Goal: Transaction & Acquisition: Subscribe to service/newsletter

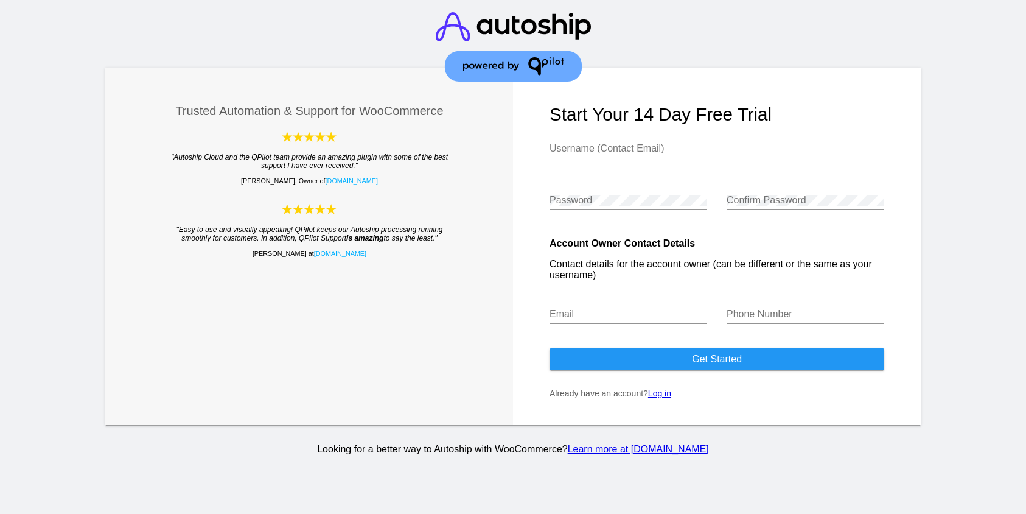
click at [616, 153] on input "Username (Contact Email)" at bounding box center [716, 148] width 335 height 11
type input "[EMAIL_ADDRESS][DOMAIN_NAME]"
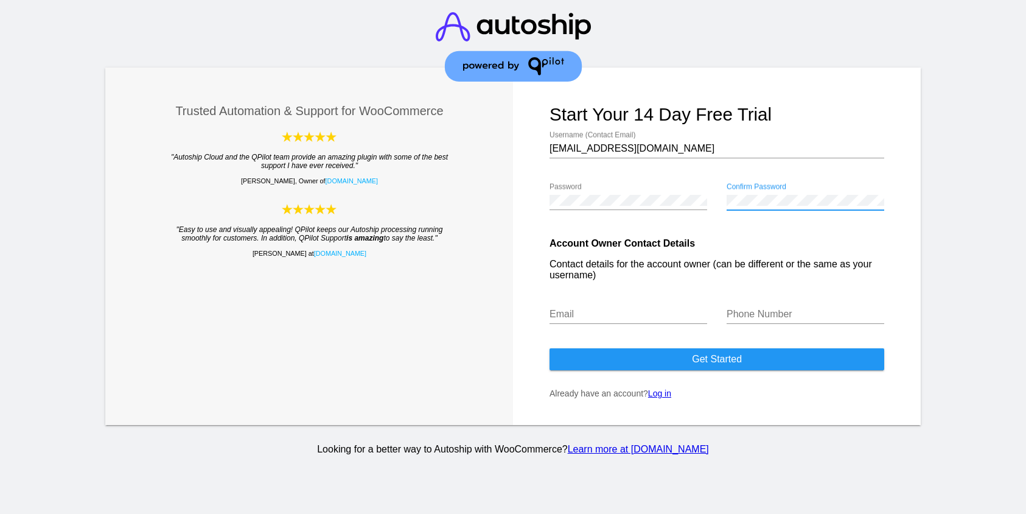
click at [610, 319] on input "Email" at bounding box center [628, 313] width 158 height 11
type input "[EMAIL_ADDRESS][DOMAIN_NAME]"
click at [761, 336] on div "Phone Number" at bounding box center [805, 316] width 158 height 40
click at [770, 304] on div "Phone Number" at bounding box center [805, 309] width 158 height 27
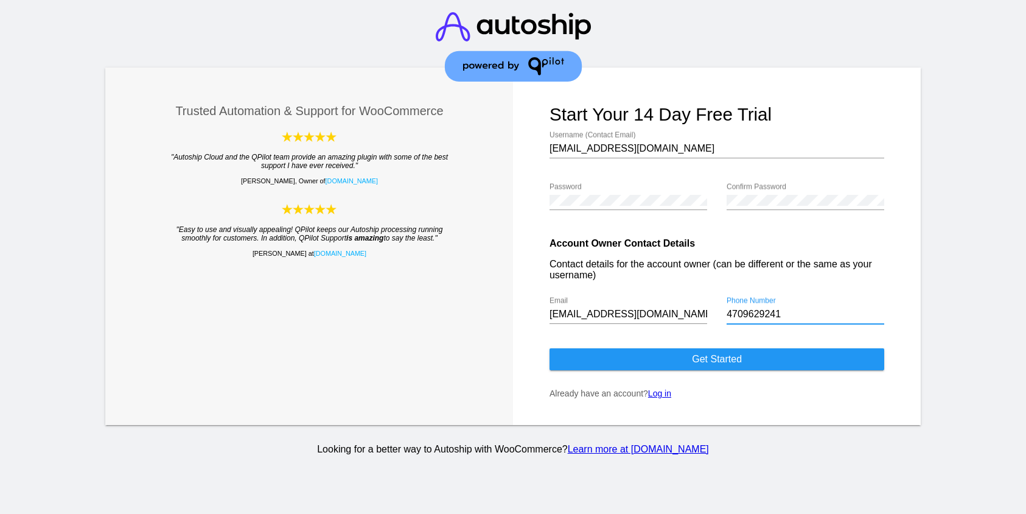
type input "4709629241"
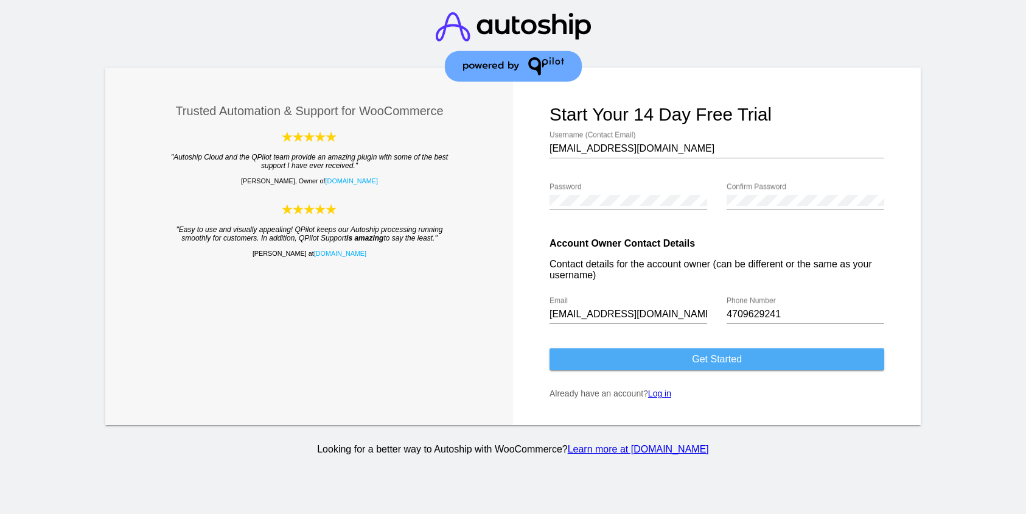
click at [738, 356] on button "Get started" at bounding box center [716, 359] width 335 height 22
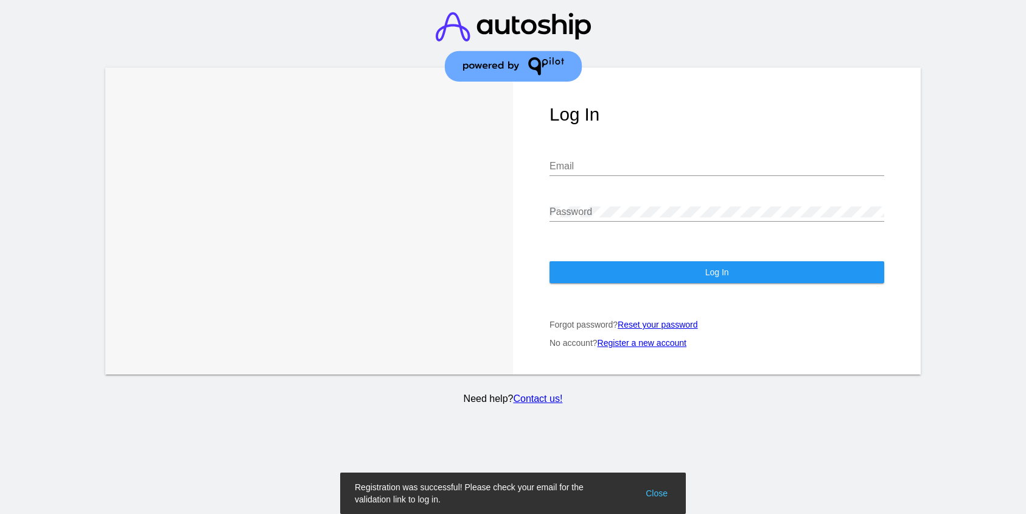
click at [607, 148] on div "Email" at bounding box center [716, 161] width 335 height 27
click at [607, 161] on input "Email" at bounding box center [716, 166] width 335 height 11
type input "[EMAIL_ADDRESS][DOMAIN_NAME]"
click at [613, 194] on div "Password" at bounding box center [716, 207] width 335 height 27
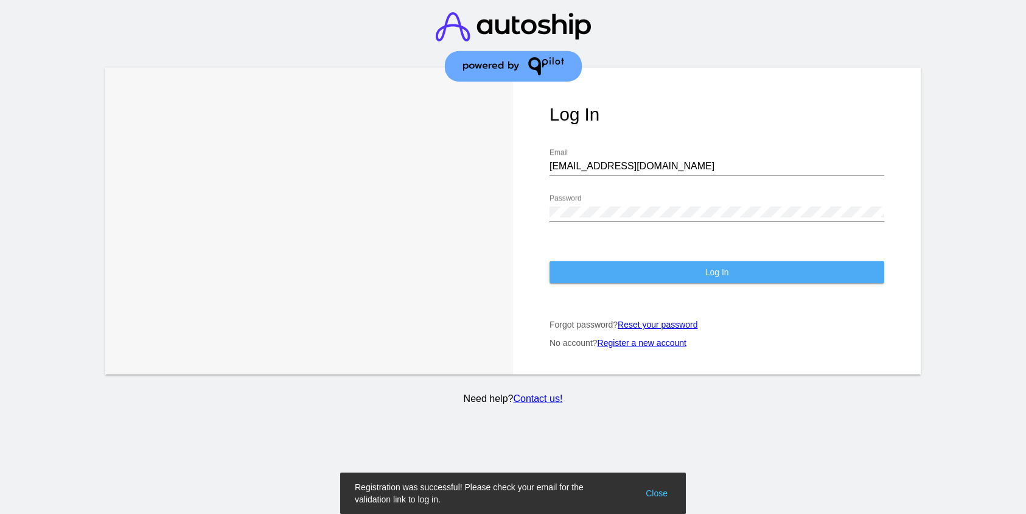
click at [618, 261] on button "Log In" at bounding box center [716, 272] width 335 height 22
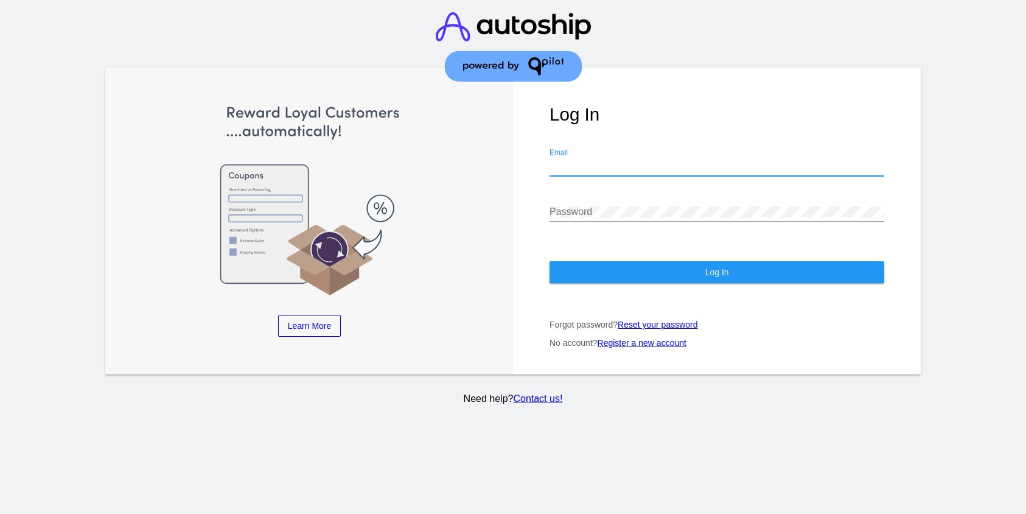
click at [638, 161] on input "Email" at bounding box center [716, 166] width 335 height 11
type input "[EMAIL_ADDRESS][DOMAIN_NAME]"
click at [635, 194] on div "Password" at bounding box center [716, 207] width 335 height 27
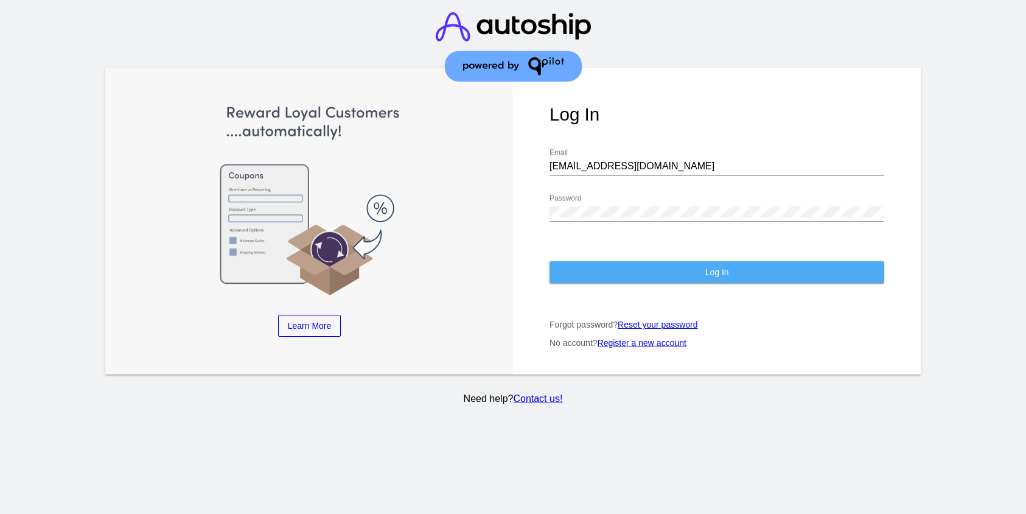
click at [644, 263] on button "Log In" at bounding box center [716, 272] width 335 height 22
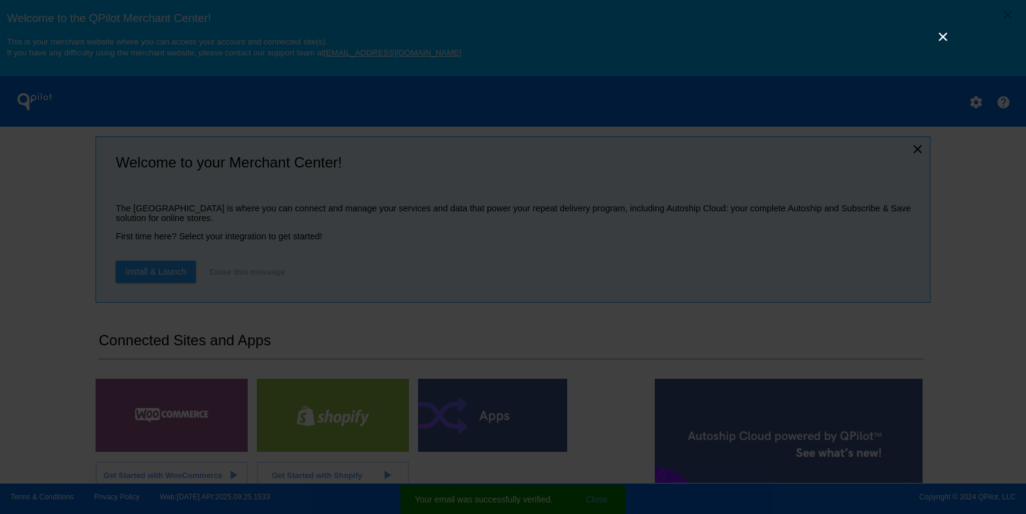
click at [945, 41] on link "×" at bounding box center [943, 36] width 15 height 15
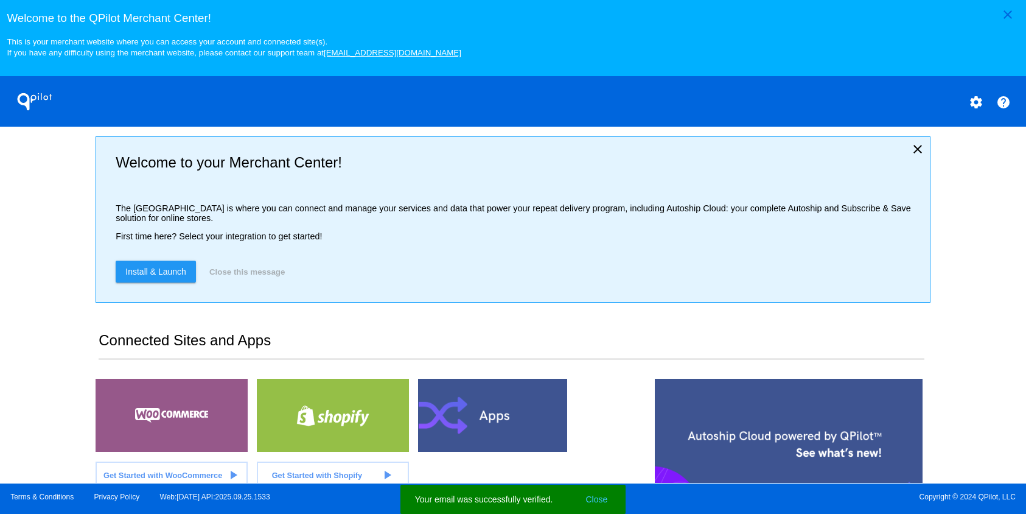
click at [981, 106] on mat-icon "settings" at bounding box center [976, 102] width 15 height 15
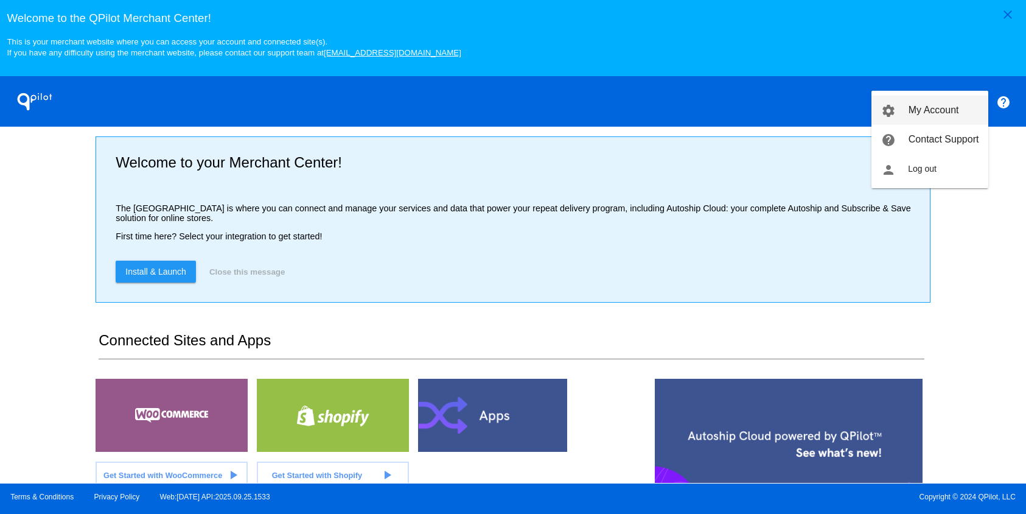
click at [927, 106] on span "My Account" at bounding box center [933, 110] width 51 height 10
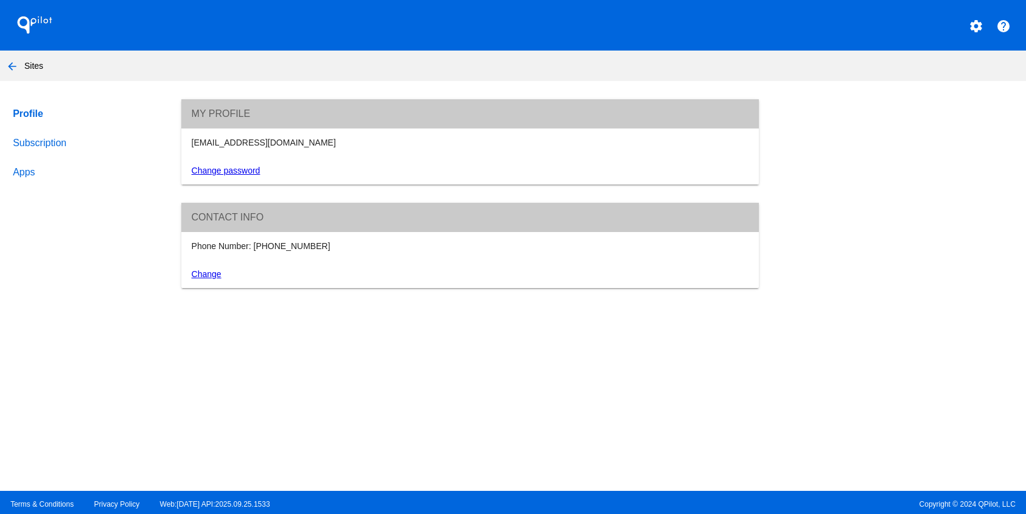
click at [46, 143] on link "Subscription" at bounding box center [85, 142] width 150 height 29
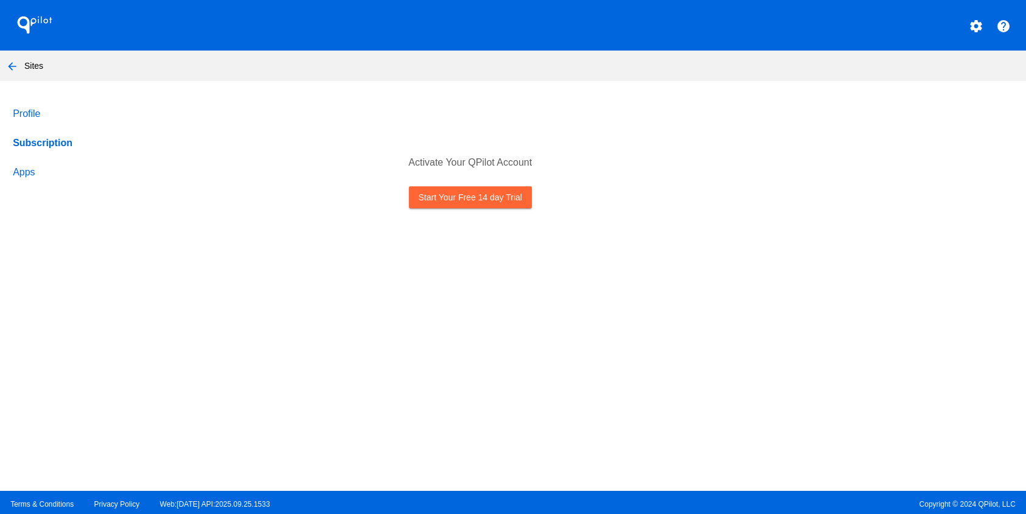
click at [44, 128] on link "Profile" at bounding box center [85, 113] width 150 height 29
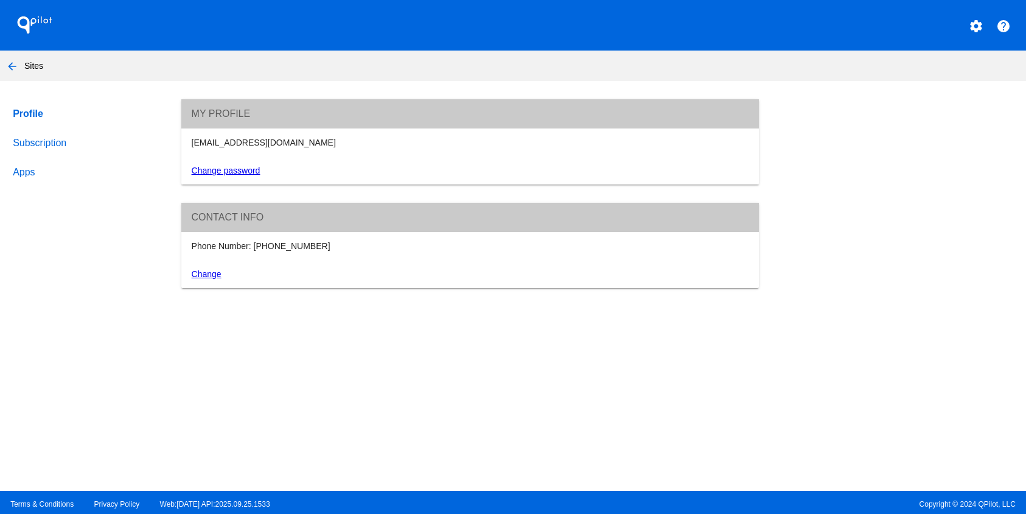
click at [26, 144] on link "Subscription" at bounding box center [85, 142] width 150 height 29
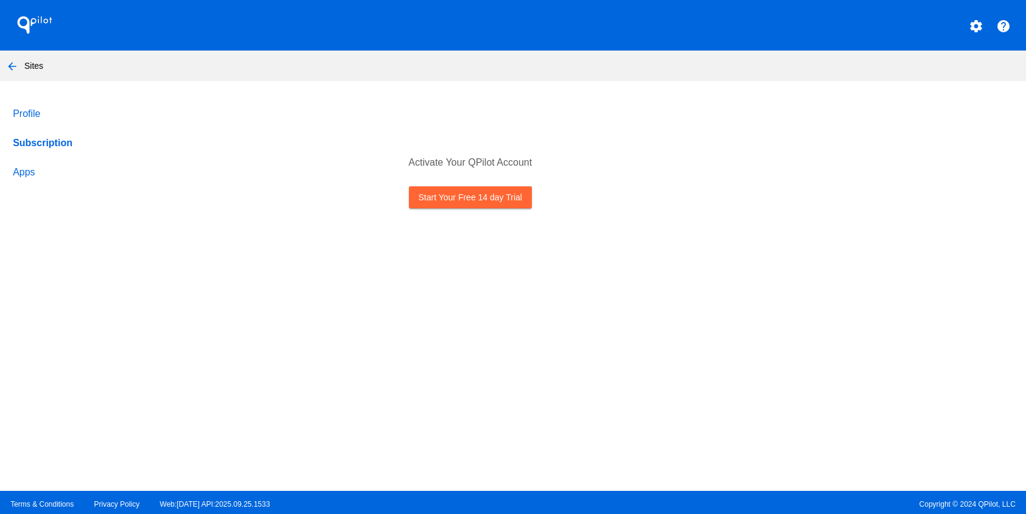
click at [452, 199] on link "Start Your Free 14 day Trial" at bounding box center [470, 197] width 123 height 22
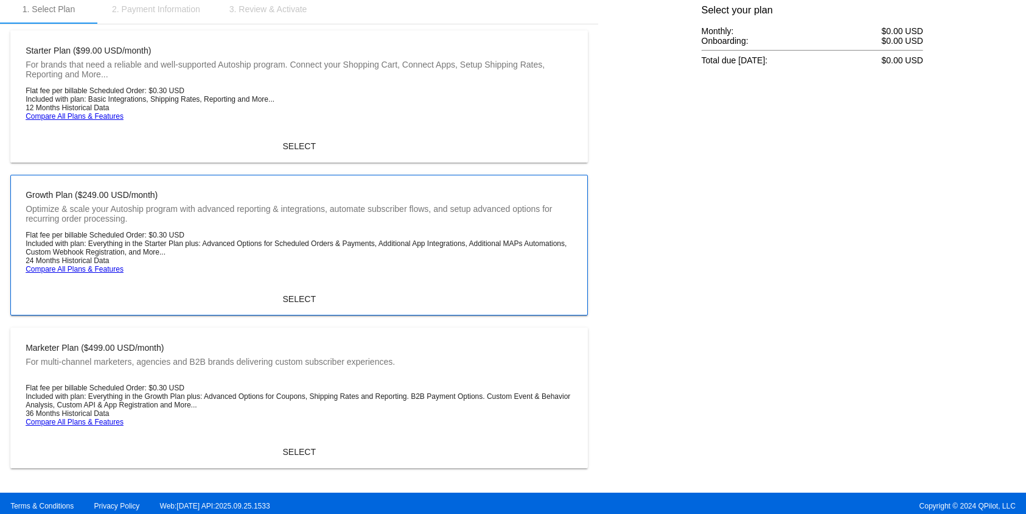
scroll to position [131, 0]
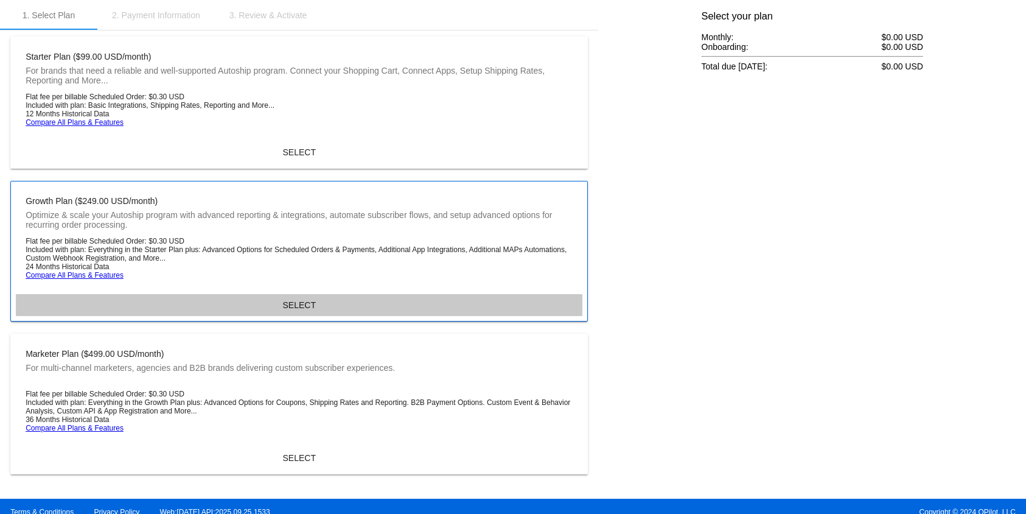
click at [296, 310] on span "SELECT" at bounding box center [299, 305] width 33 height 10
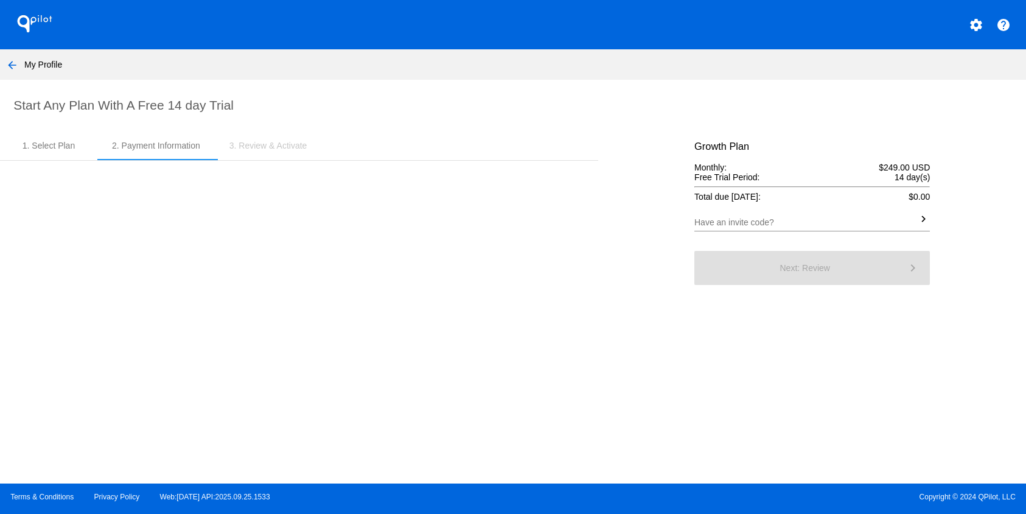
scroll to position [1, 0]
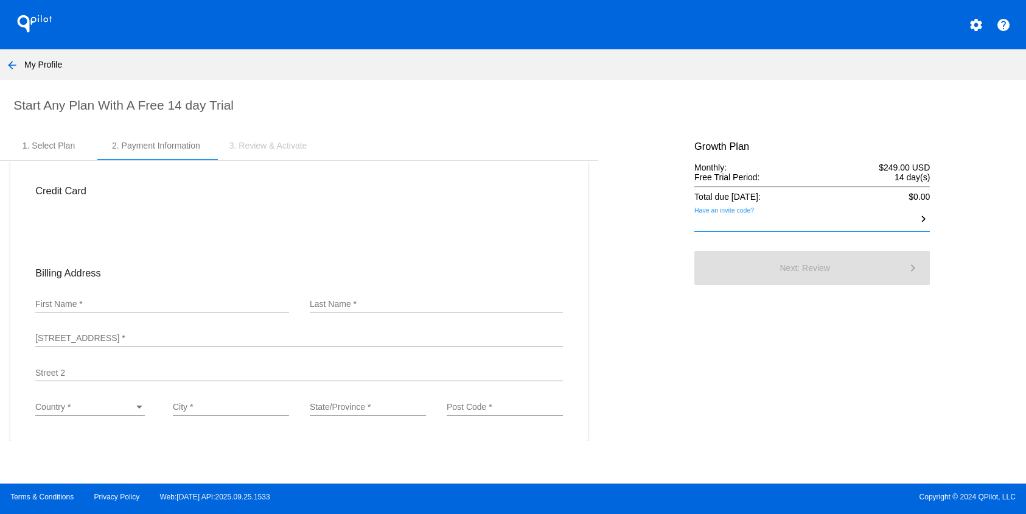
click at [775, 227] on input "Have an invite code?" at bounding box center [805, 223] width 223 height 10
click at [240, 297] on div "First Name *" at bounding box center [161, 300] width 253 height 24
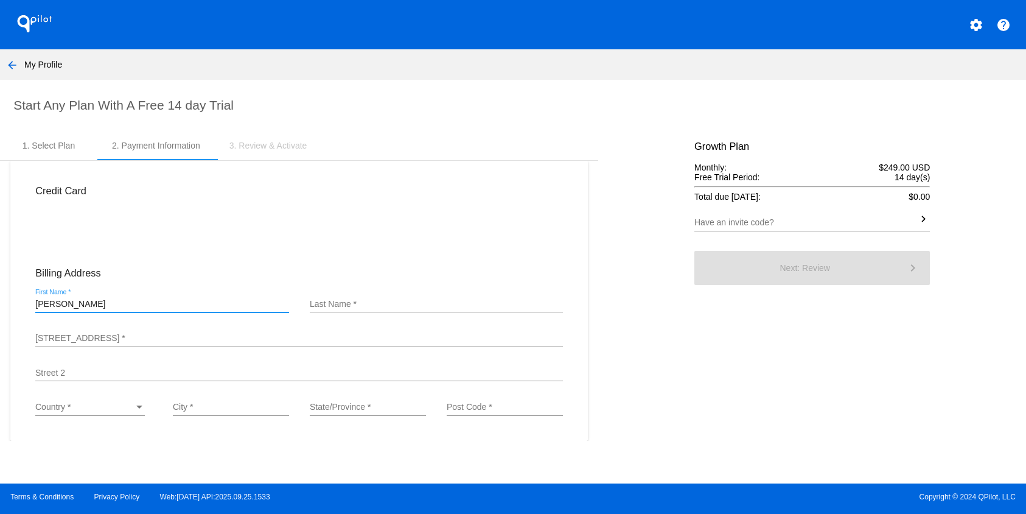
type input "[PERSON_NAME]"
type input "Bertini"
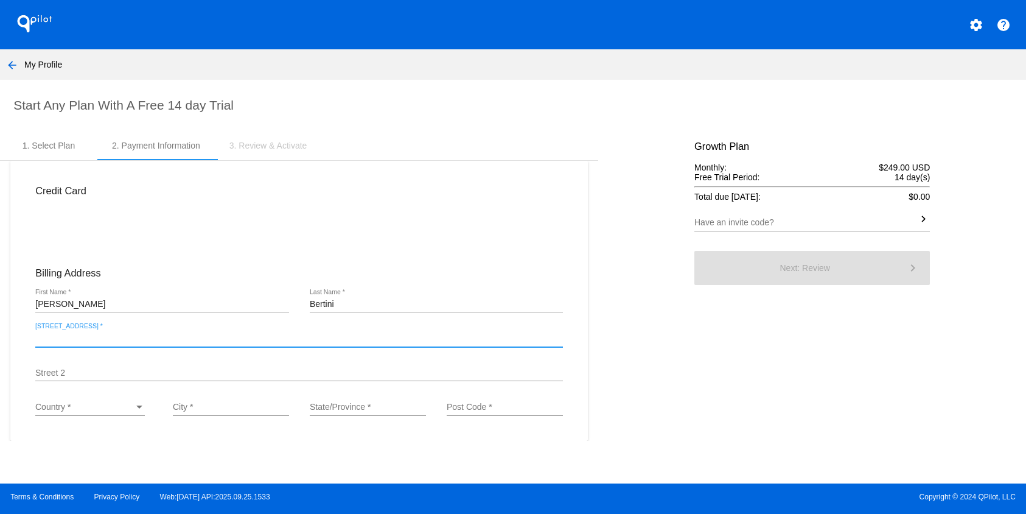
click at [90, 340] on input "[STREET_ADDRESS] *" at bounding box center [299, 338] width 528 height 10
paste input "[STREET_ADDRESS][PERSON_NAME] [STREET_ADDRESS]"
type input "[STREET_ADDRESS][PERSON_NAME] [STREET_ADDRESS]"
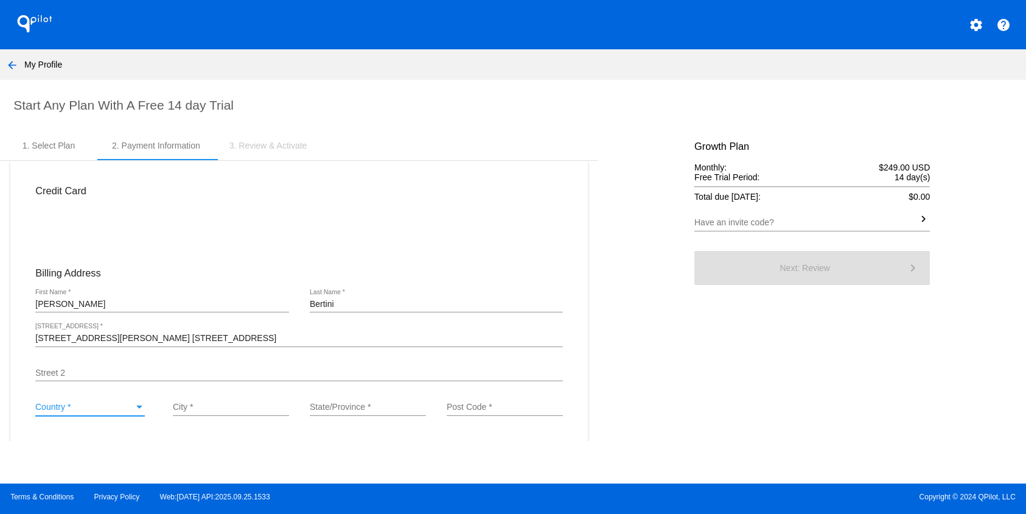
click at [88, 409] on div "Country *" at bounding box center [84, 407] width 99 height 10
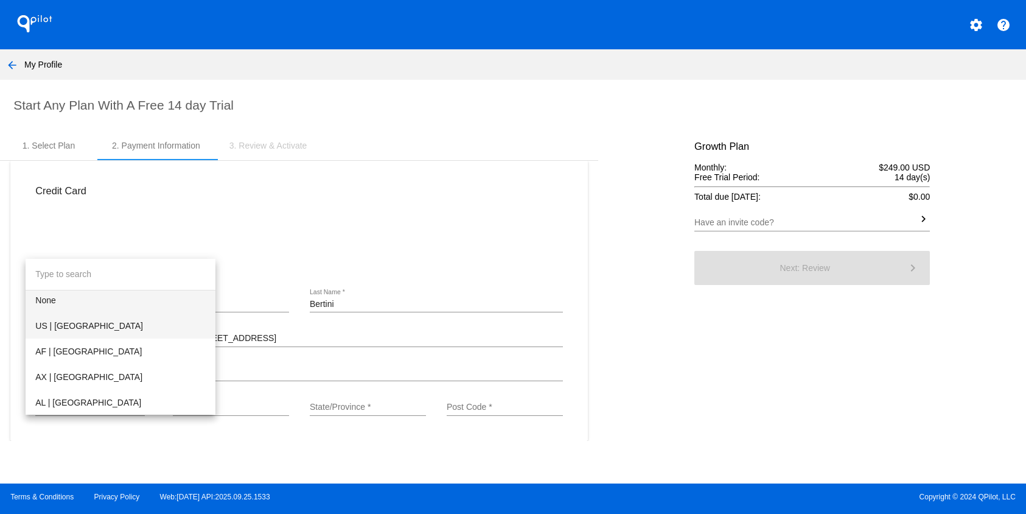
click at [89, 316] on span "US | [GEOGRAPHIC_DATA]" at bounding box center [120, 326] width 170 height 26
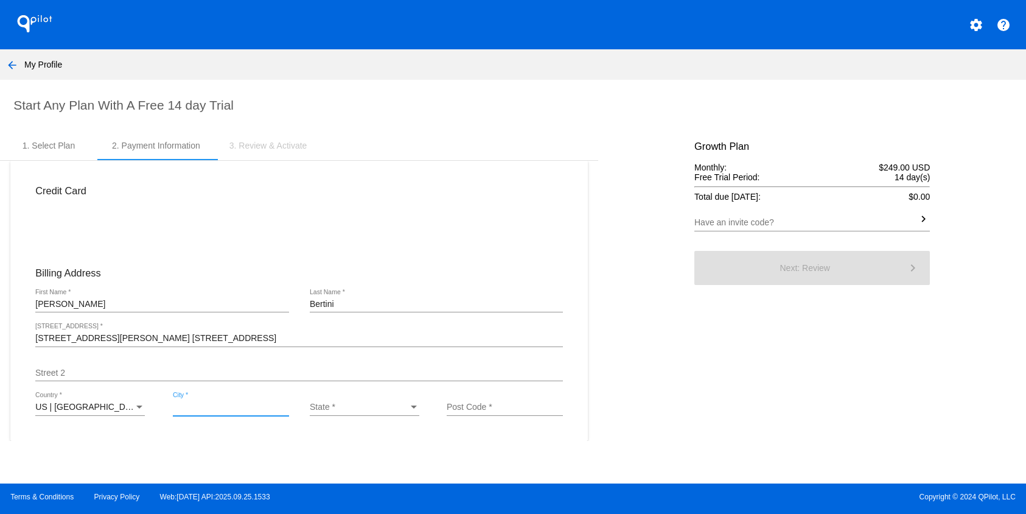
click at [208, 409] on input "City *" at bounding box center [231, 407] width 116 height 10
type input "madison"
click at [394, 409] on div "State *" at bounding box center [359, 407] width 99 height 10
type input "wi"
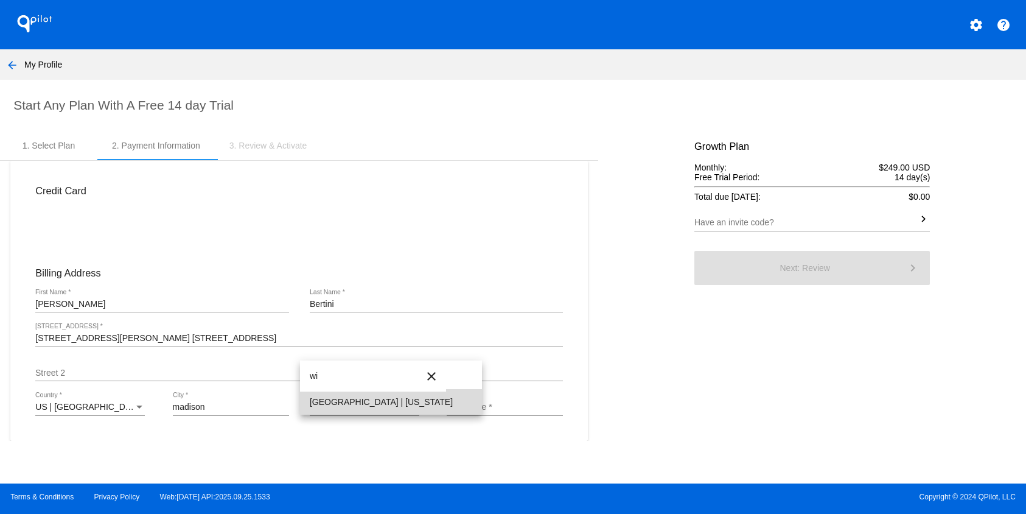
click at [397, 408] on span "WI | Wisconsin" at bounding box center [391, 402] width 162 height 26
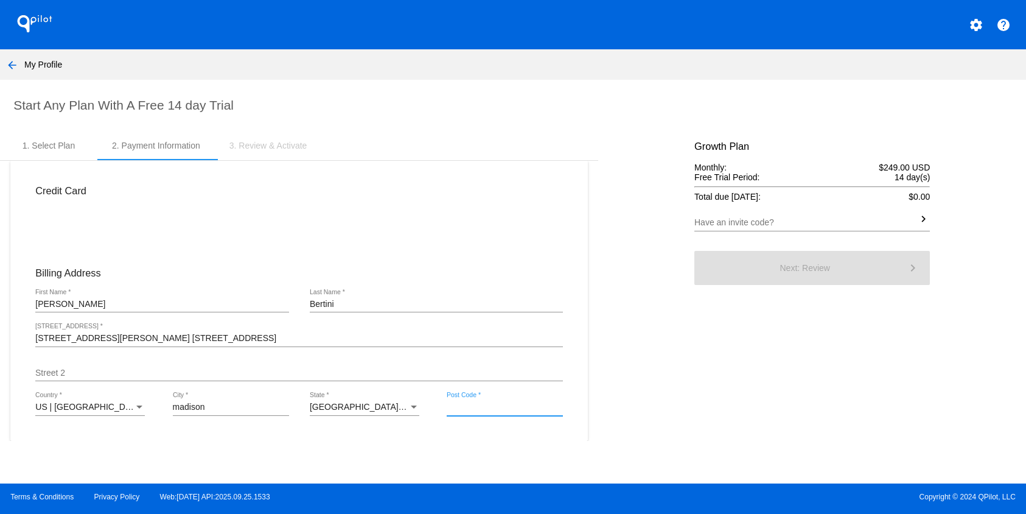
click at [467, 405] on input "Post Code *" at bounding box center [505, 407] width 116 height 10
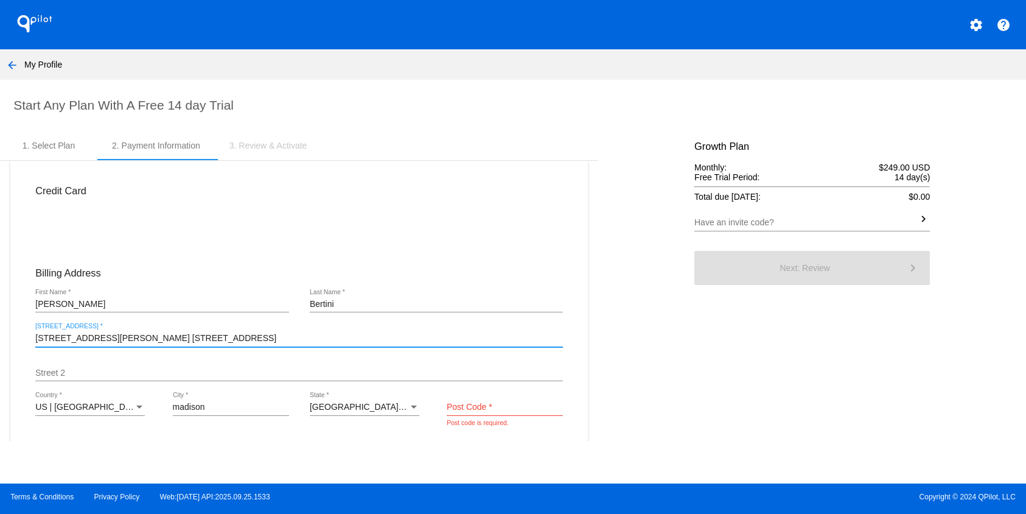
drag, startPoint x: 188, startPoint y: 339, endPoint x: 253, endPoint y: 339, distance: 64.5
click at [253, 339] on input "4005 Felland Rd. STE 110 Madison, WI 53718" at bounding box center [299, 338] width 528 height 10
click at [454, 403] on div "Post Code *" at bounding box center [505, 404] width 116 height 24
paste input "53718"
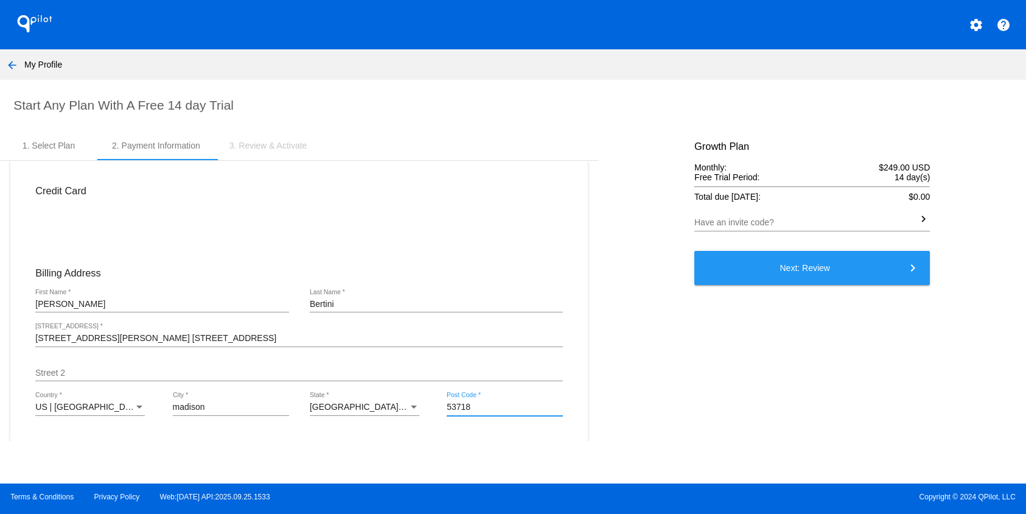
type input "53718"
drag, startPoint x: 175, startPoint y: 339, endPoint x: 248, endPoint y: 339, distance: 72.4
click at [248, 339] on input "4005 Felland Rd. STE 110 Madison, WI 53718" at bounding box center [299, 338] width 528 height 10
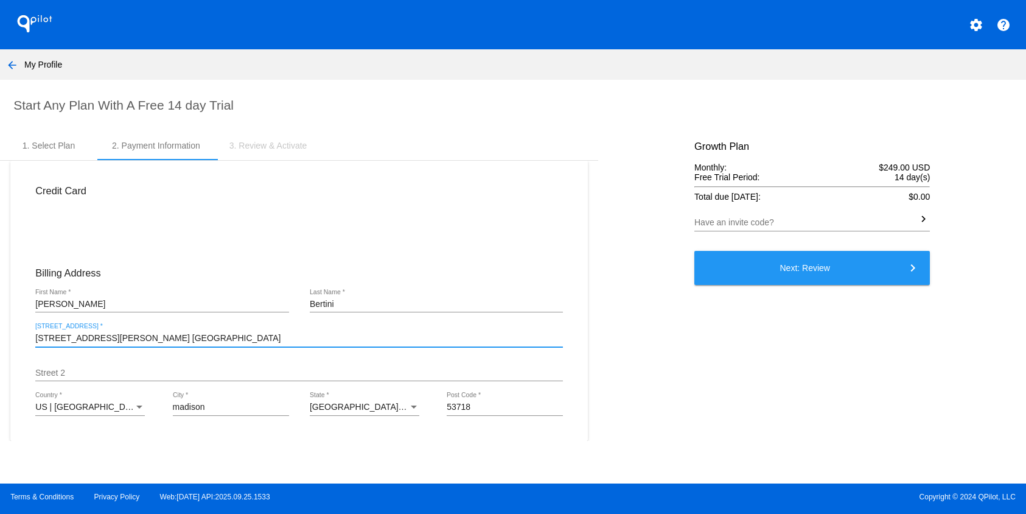
type input "4005 Felland Rd. STE 110 Madison"
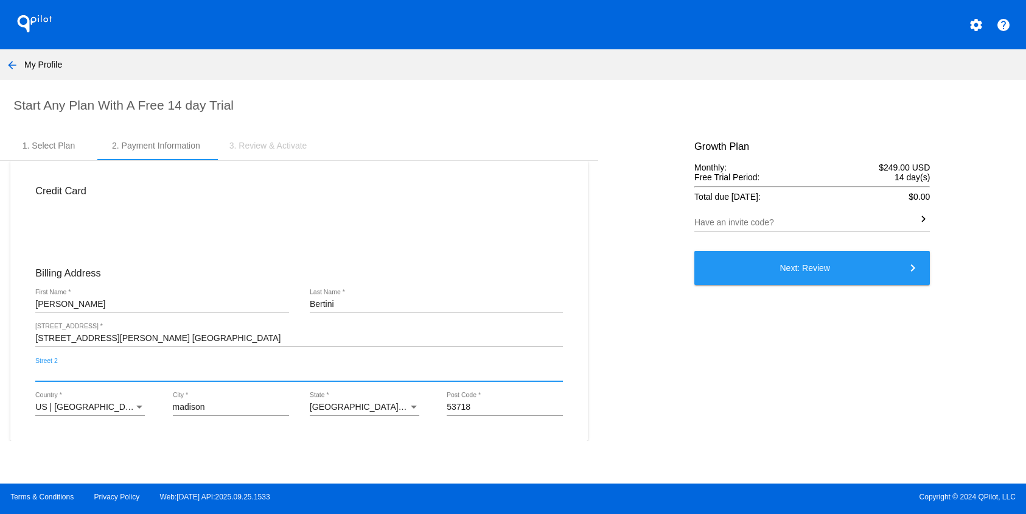
click at [206, 371] on input "Street 2" at bounding box center [299, 373] width 528 height 10
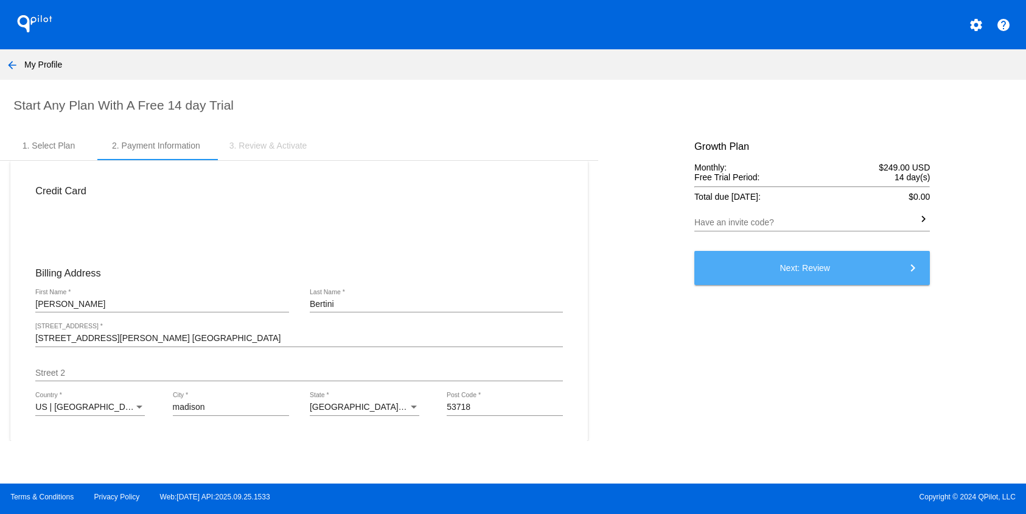
click at [818, 271] on span "Next: Review keyboard_arrow_right" at bounding box center [804, 268] width 50 height 10
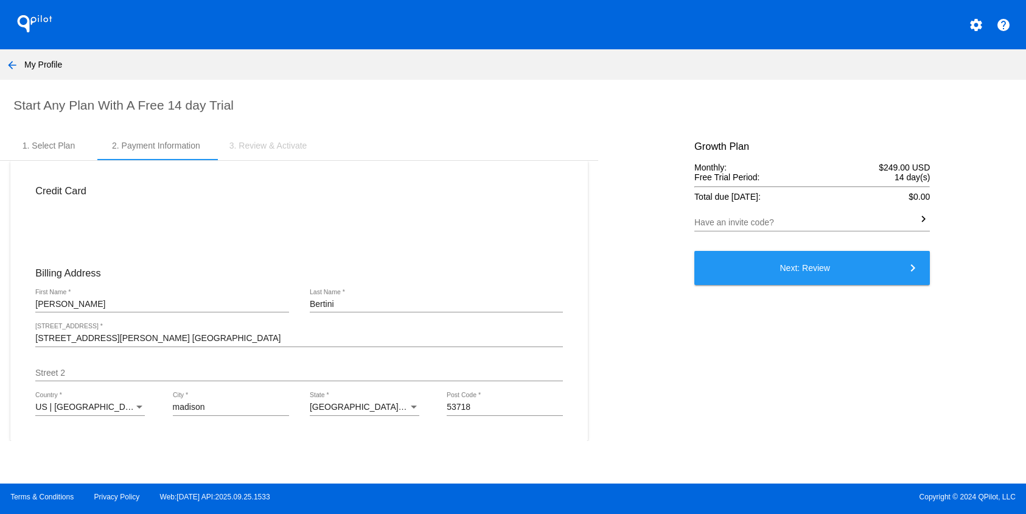
click at [602, 347] on div at bounding box center [640, 286] width 85 height 310
click at [778, 272] on button "Next: Review keyboard_arrow_right" at bounding box center [811, 268] width 235 height 34
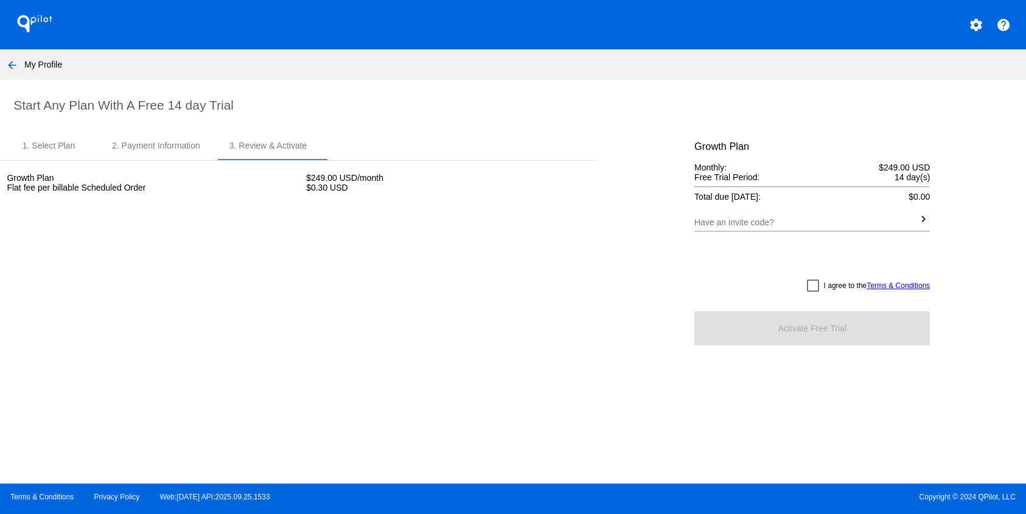
click at [812, 290] on div at bounding box center [813, 285] width 12 height 12
click at [812, 291] on input "I agree to the Terms & Conditions" at bounding box center [812, 291] width 1 height 1
checkbox input "true"
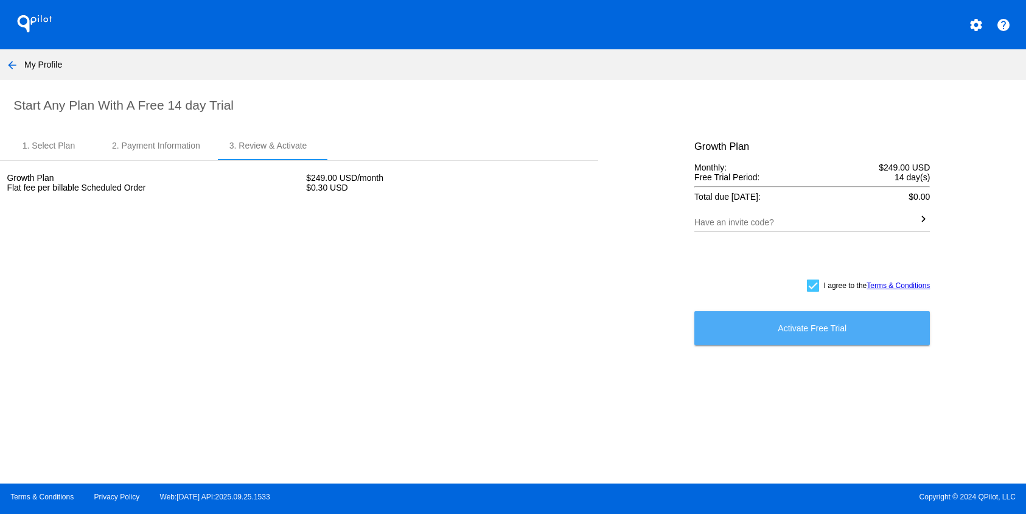
click at [793, 338] on button "Activate Free Trial" at bounding box center [811, 328] width 235 height 34
